Goal: Find specific page/section: Find specific page/section

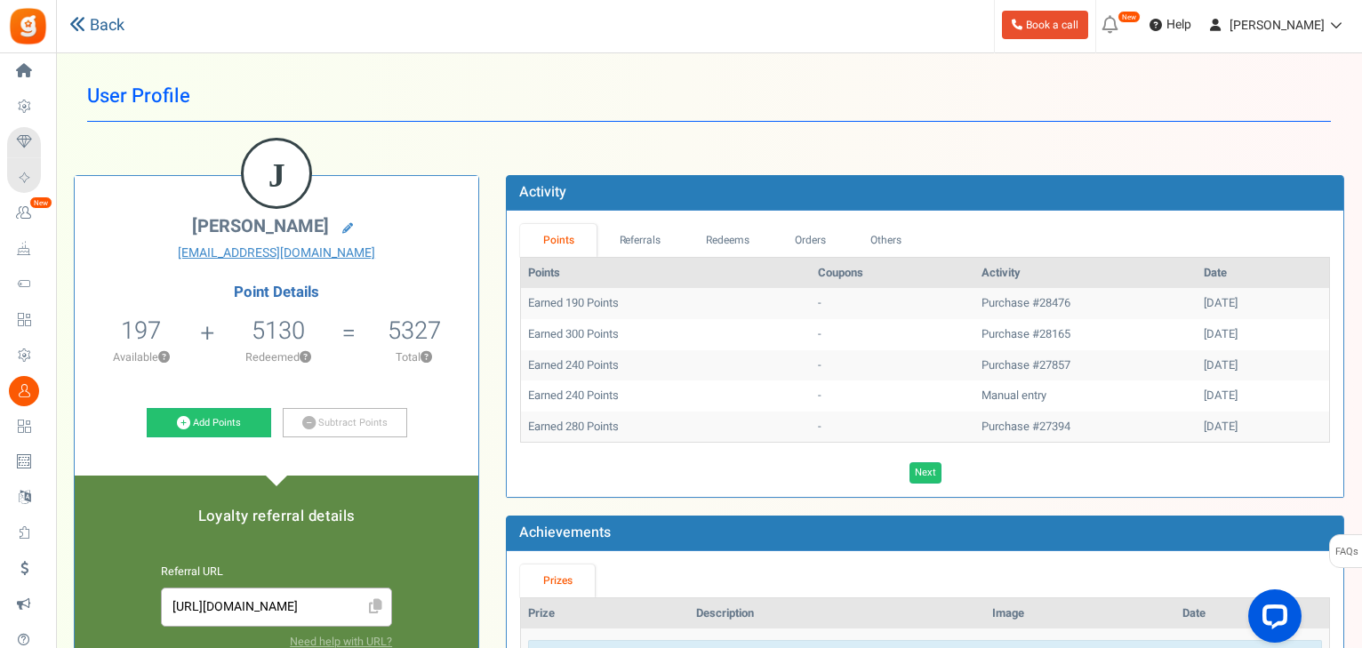
click at [103, 32] on link "Back" at bounding box center [96, 25] width 55 height 23
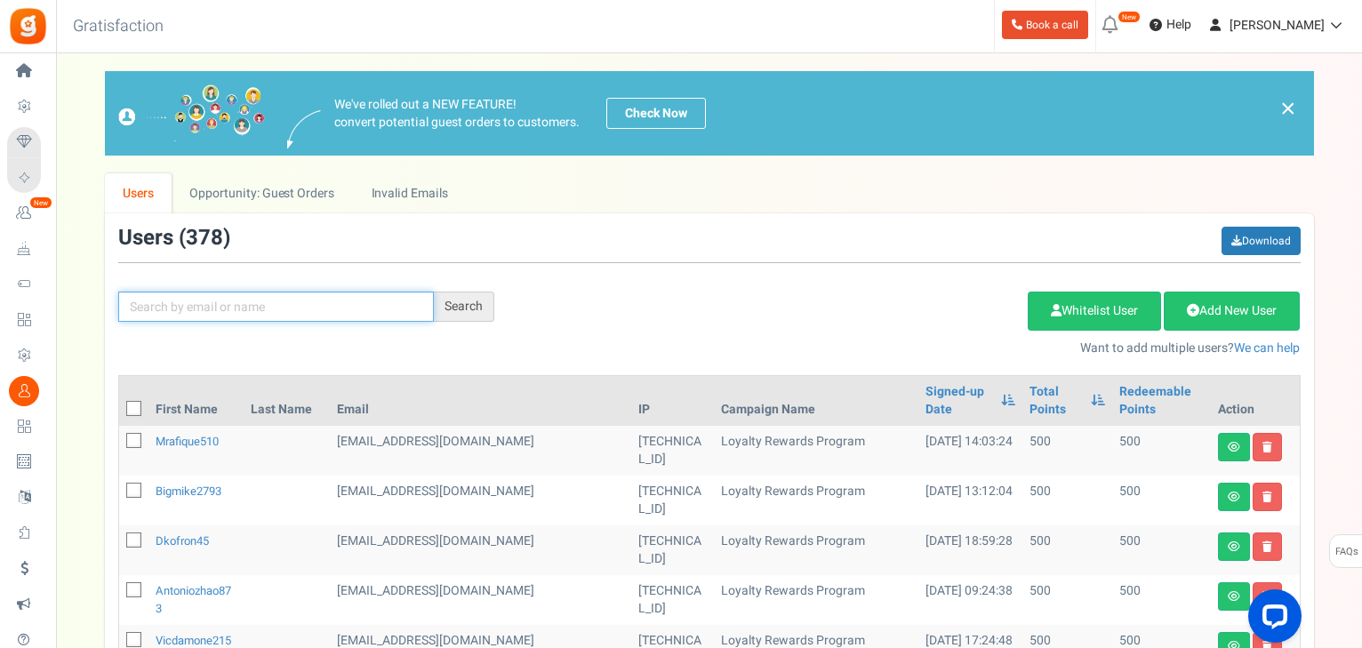
click at [279, 314] on input "text" at bounding box center [276, 307] width 316 height 30
type input "c"
type input "[PERSON_NAME]"
click at [450, 316] on div "Search" at bounding box center [464, 307] width 60 height 30
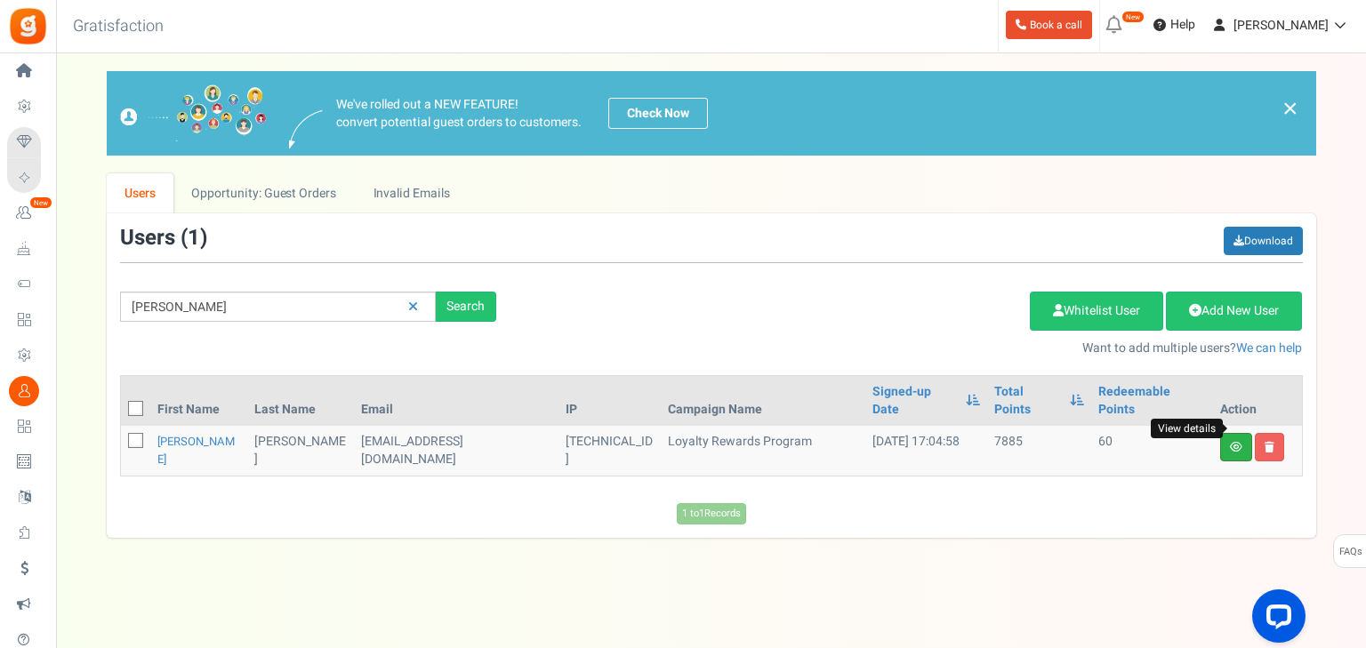
click at [1231, 442] on icon at bounding box center [1236, 447] width 12 height 11
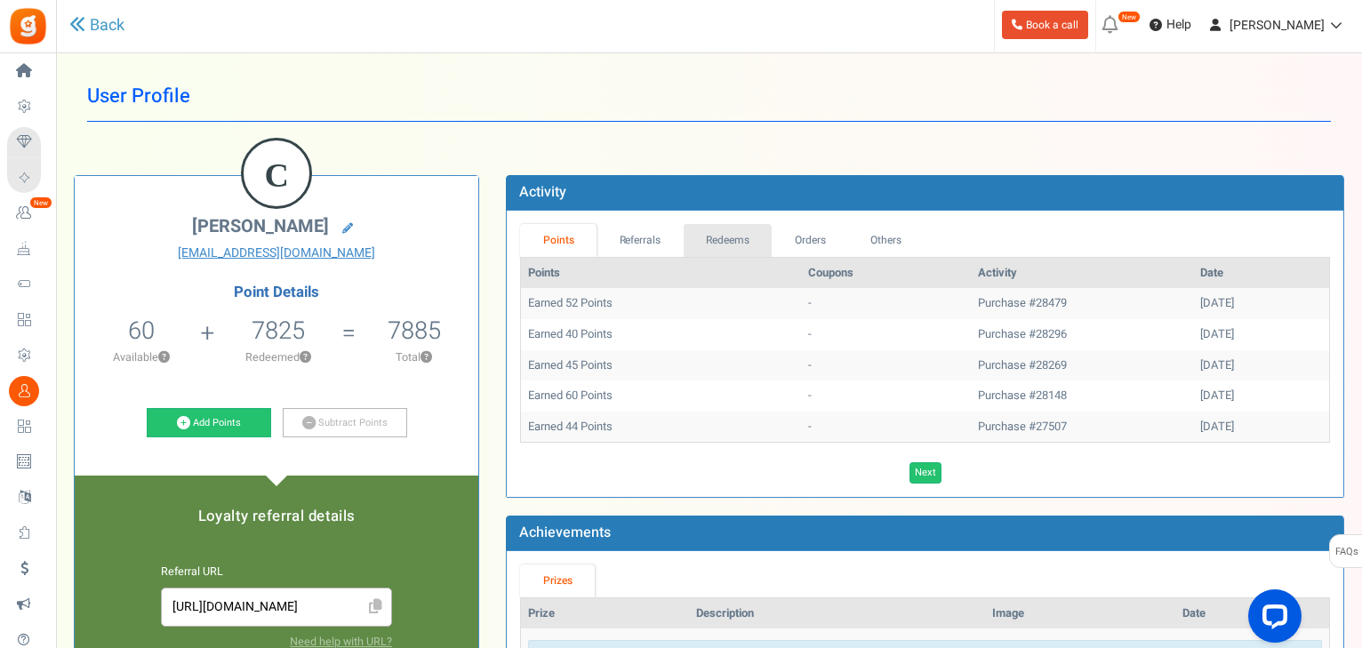
click at [754, 253] on link "Redeems" at bounding box center [728, 240] width 89 height 33
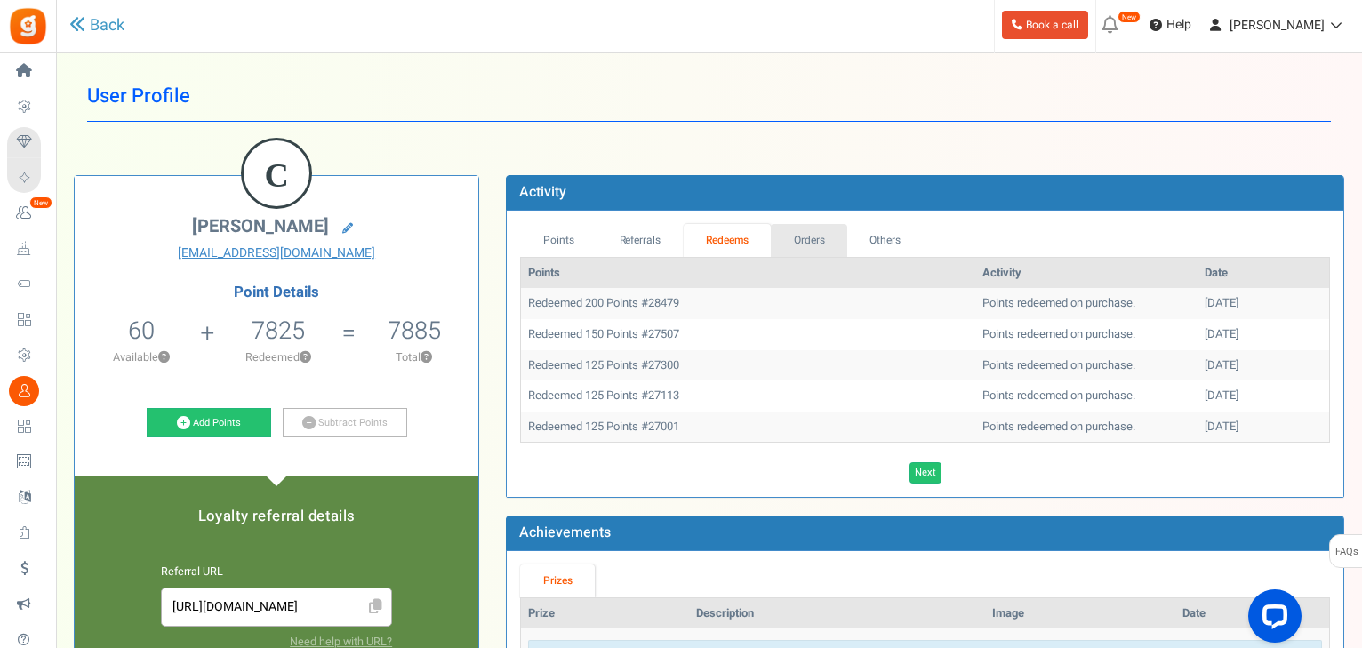
click at [819, 247] on link "Orders" at bounding box center [809, 240] width 76 height 33
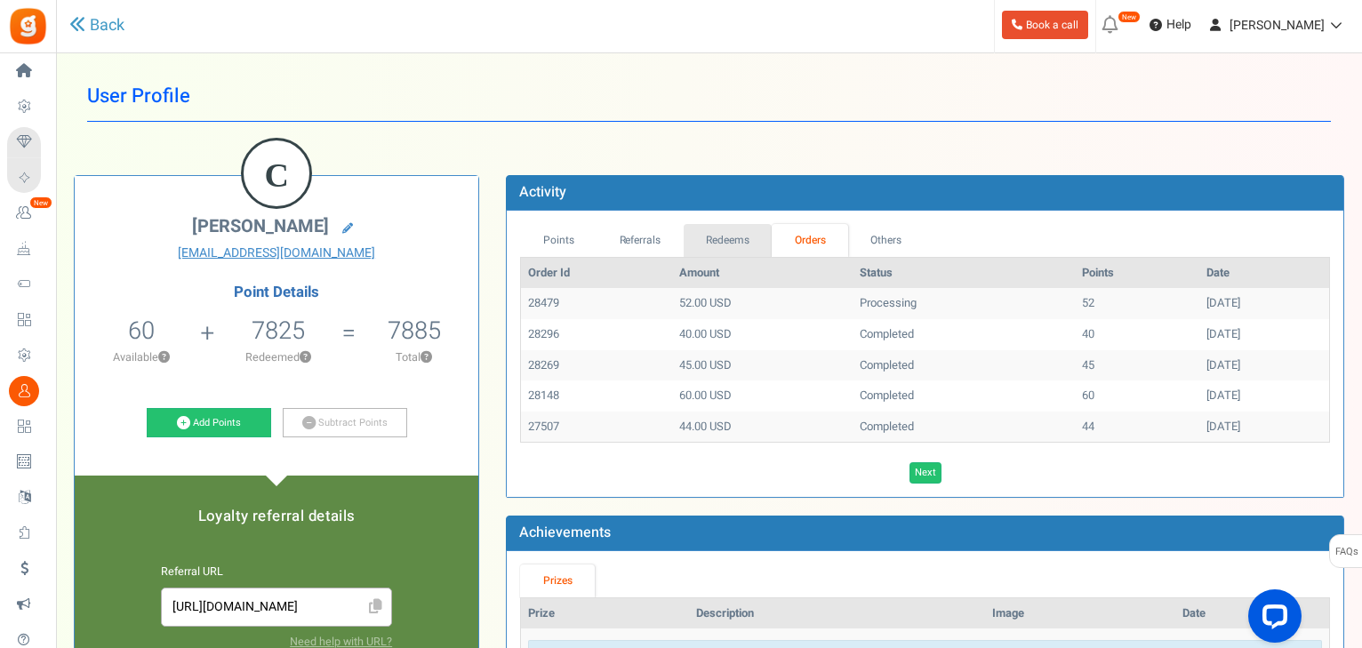
click at [717, 243] on link "Redeems" at bounding box center [728, 240] width 89 height 33
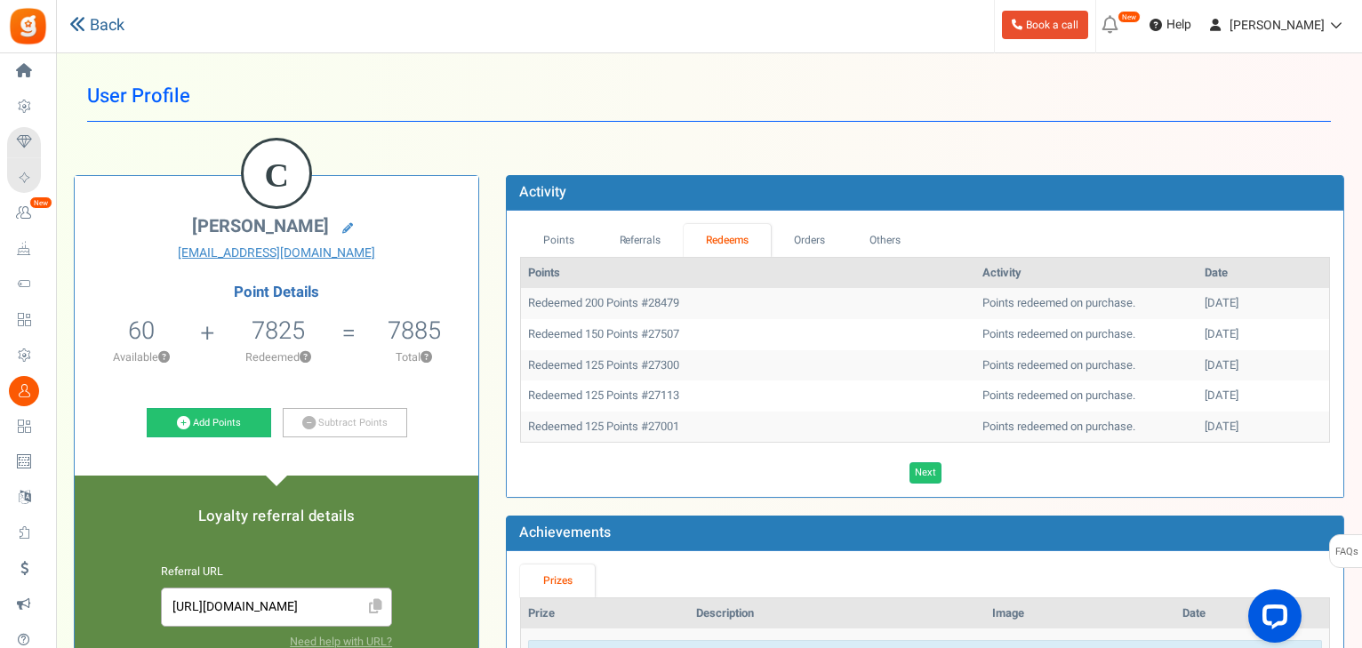
click at [79, 32] on icon at bounding box center [77, 24] width 16 height 16
